Goal: Navigation & Orientation: Find specific page/section

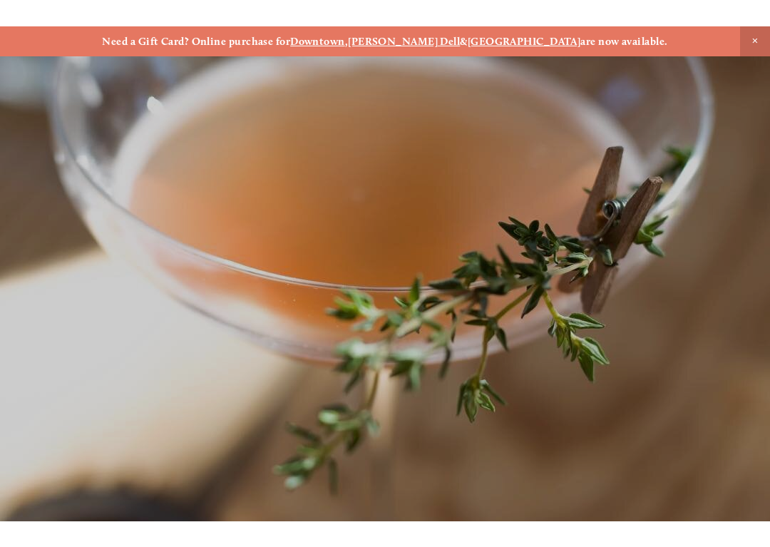
scroll to position [-19, 0]
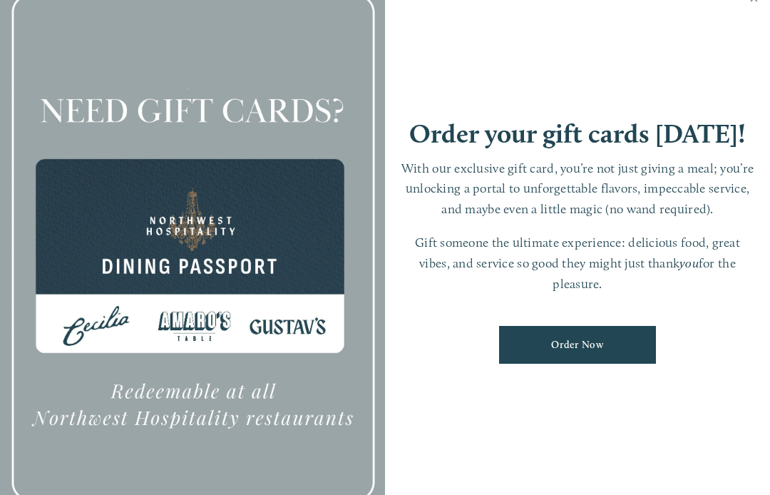
click at [755, 20] on link "Close" at bounding box center [755, 0] width 28 height 40
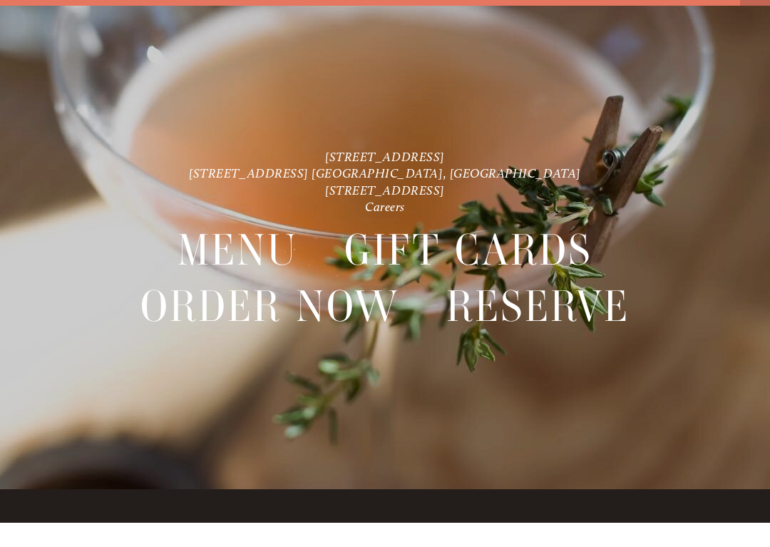
scroll to position [30, 0]
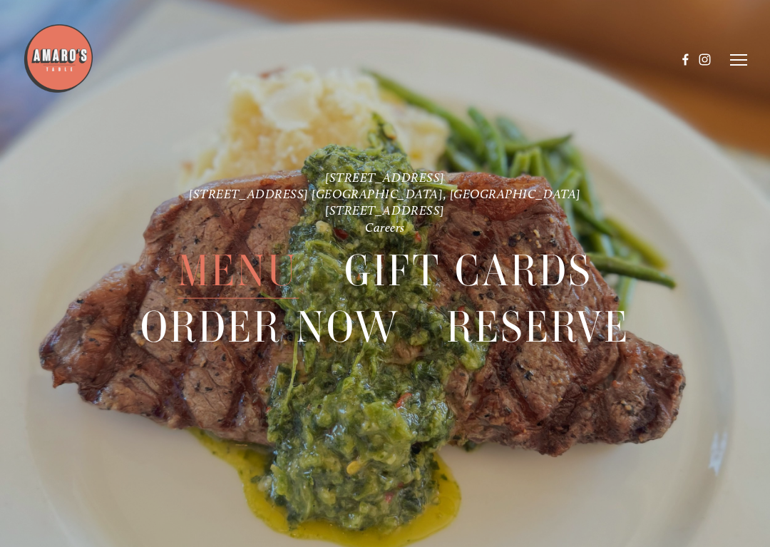
click at [273, 278] on span "Menu" at bounding box center [238, 271] width 121 height 56
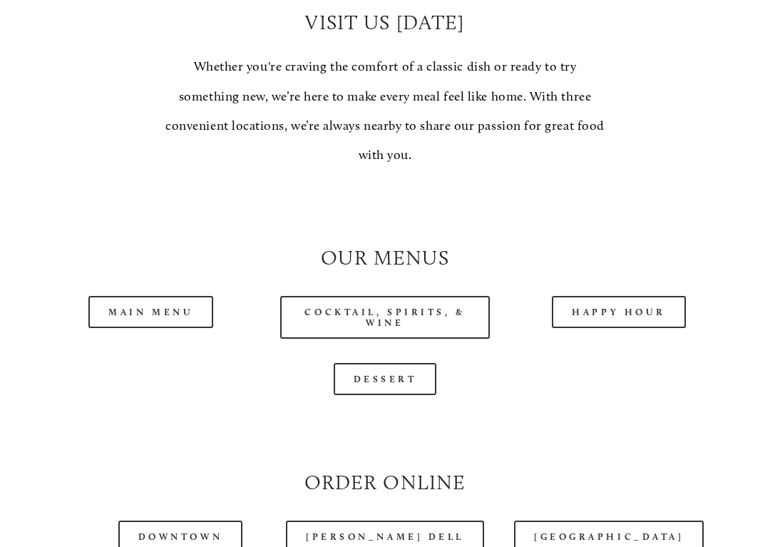
scroll to position [1047, 0]
click at [467, 315] on link "Cocktail, Spirits, & Wine" at bounding box center [385, 317] width 210 height 43
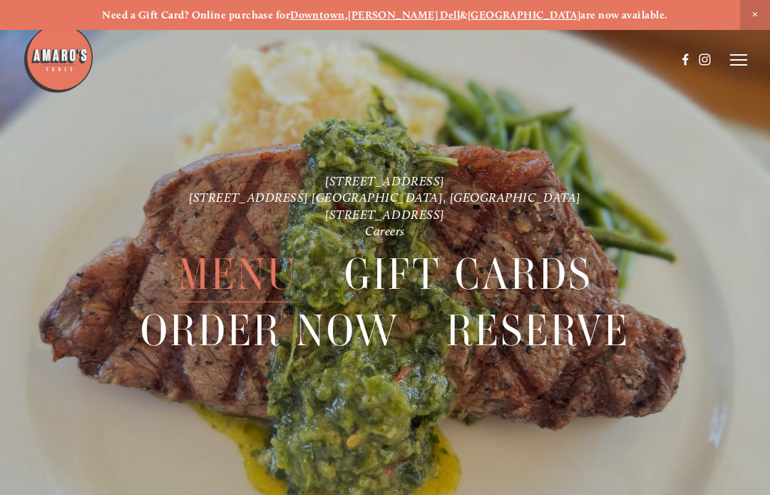
click at [259, 271] on span "Menu" at bounding box center [238, 275] width 121 height 56
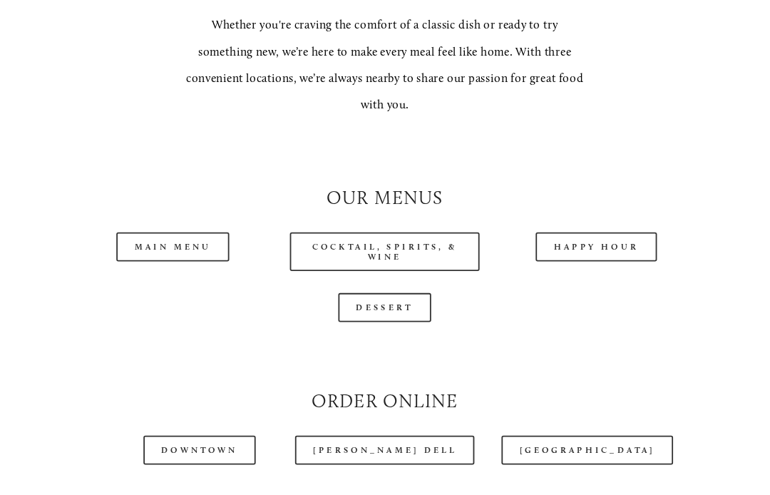
scroll to position [1086, 0]
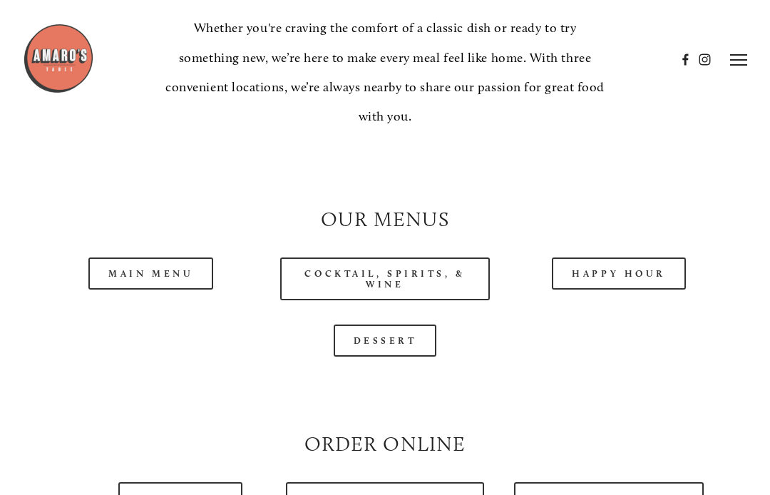
click at [168, 268] on link "Main Menu" at bounding box center [150, 274] width 125 height 32
